Goal: Information Seeking & Learning: Learn about a topic

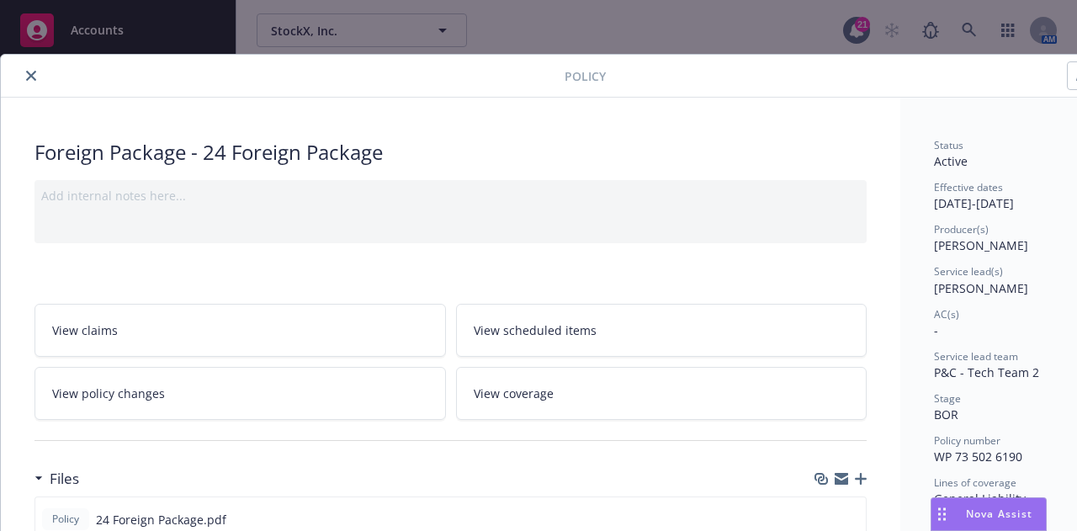
scroll to position [345, 0]
